Goal: Find specific page/section: Find specific page/section

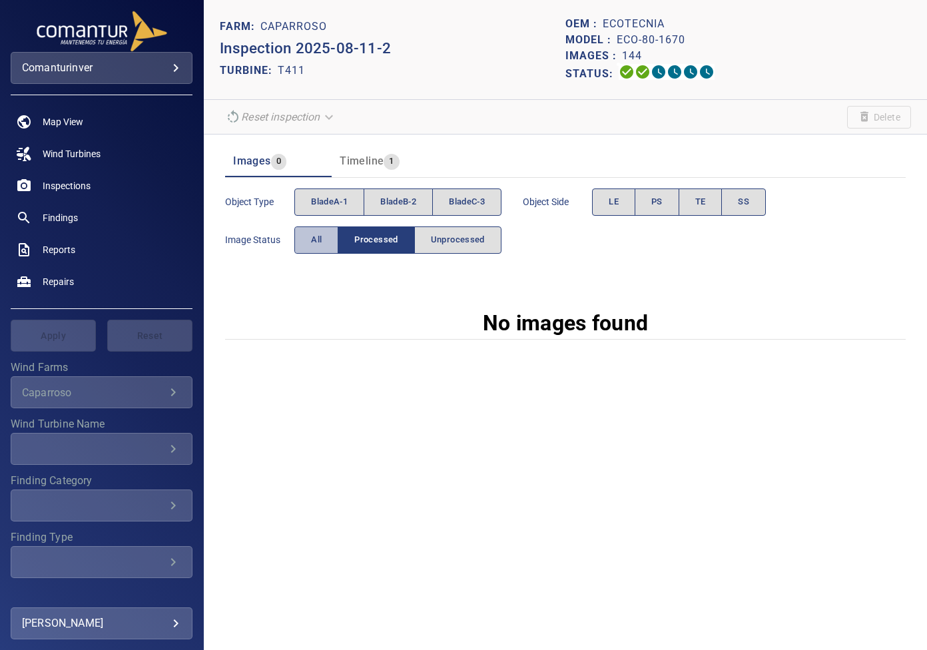
click at [308, 238] on button "All" at bounding box center [316, 239] width 44 height 27
click at [304, 235] on button "All" at bounding box center [317, 239] width 44 height 27
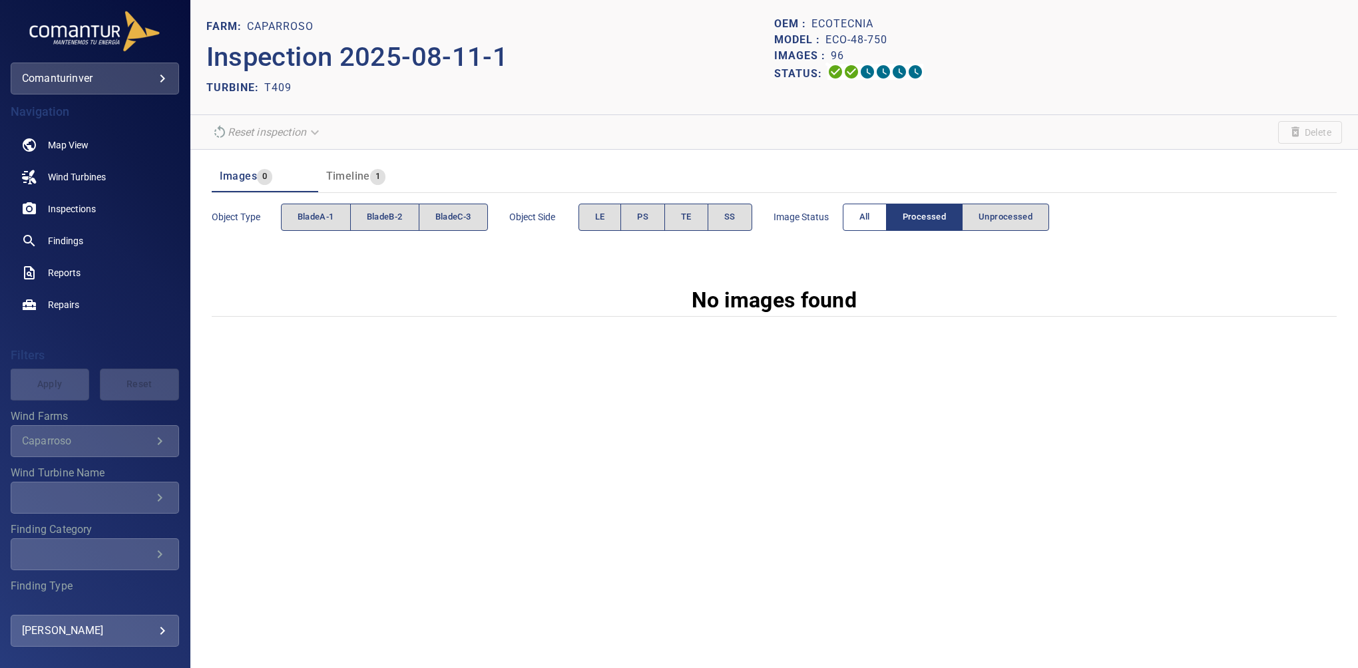
click at [861, 215] on span "All" at bounding box center [864, 217] width 11 height 15
